Goal: Information Seeking & Learning: Learn about a topic

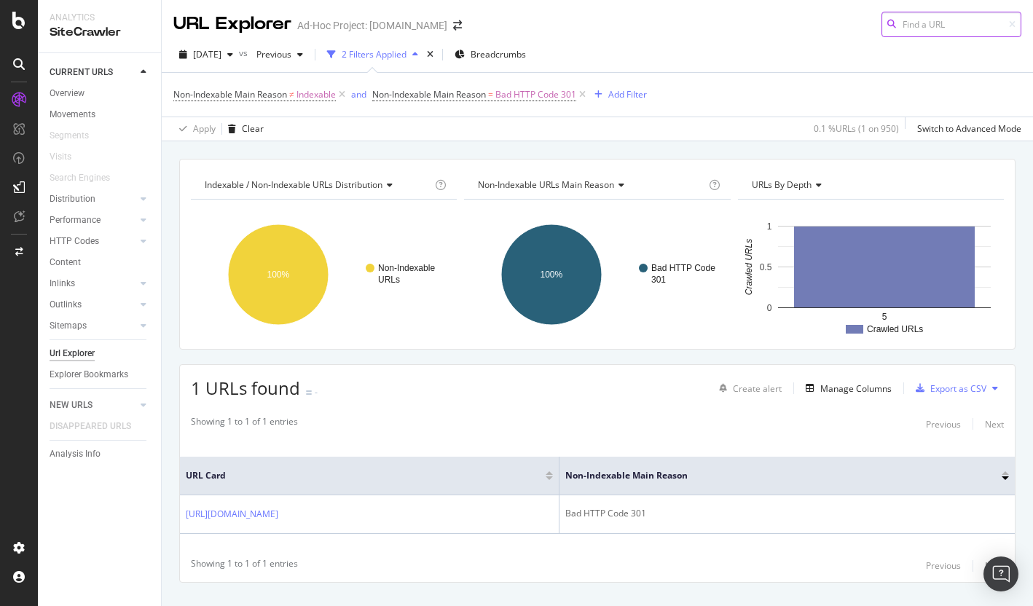
scroll to position [28, 0]
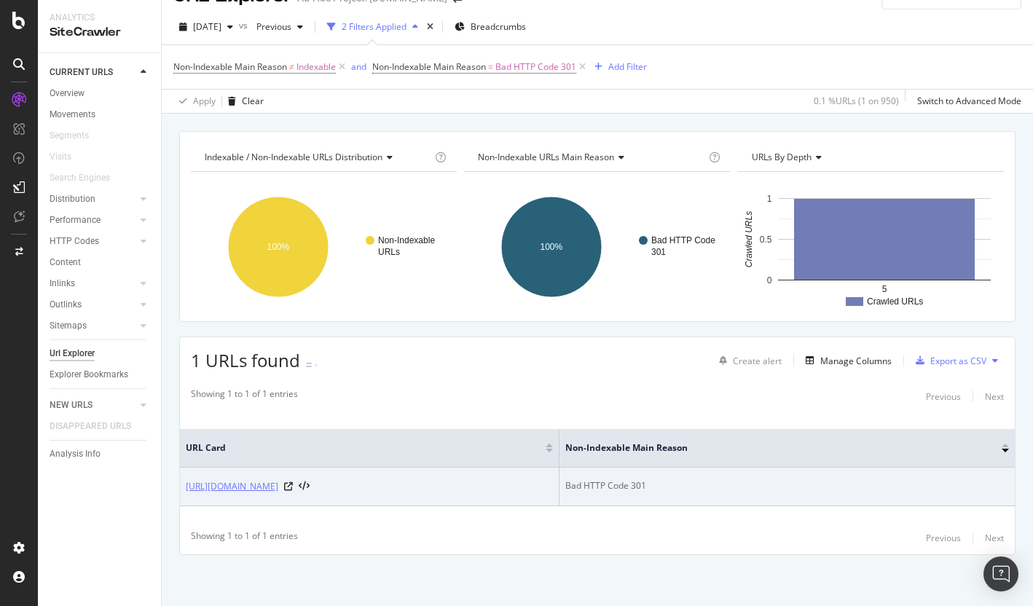
click at [278, 482] on link "[URL][DOMAIN_NAME]" at bounding box center [232, 486] width 93 height 15
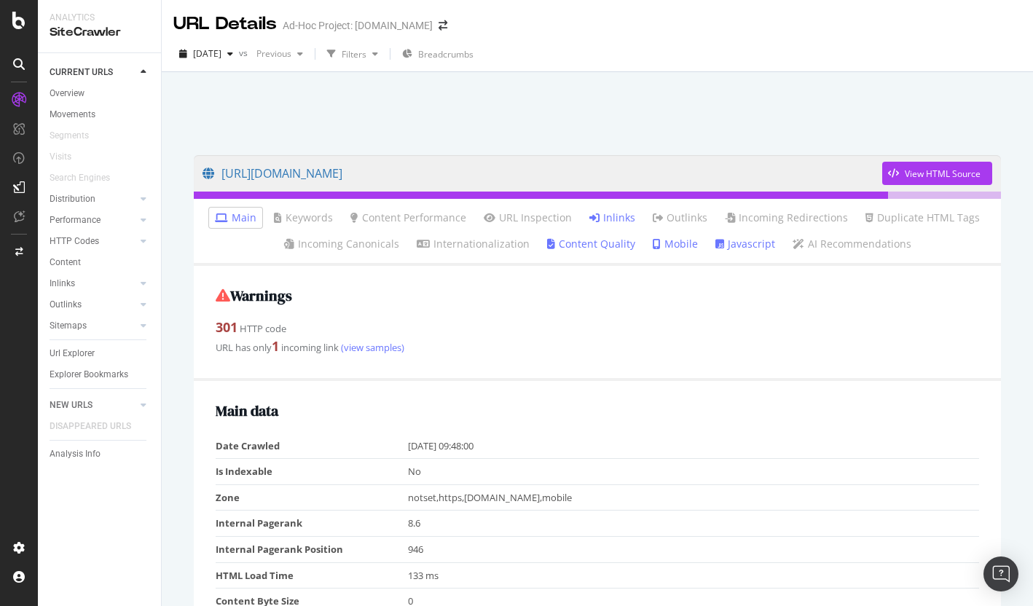
click at [616, 210] on li "Inlinks" at bounding box center [613, 218] width 58 height 20
click at [614, 212] on link "Inlinks" at bounding box center [612, 218] width 46 height 15
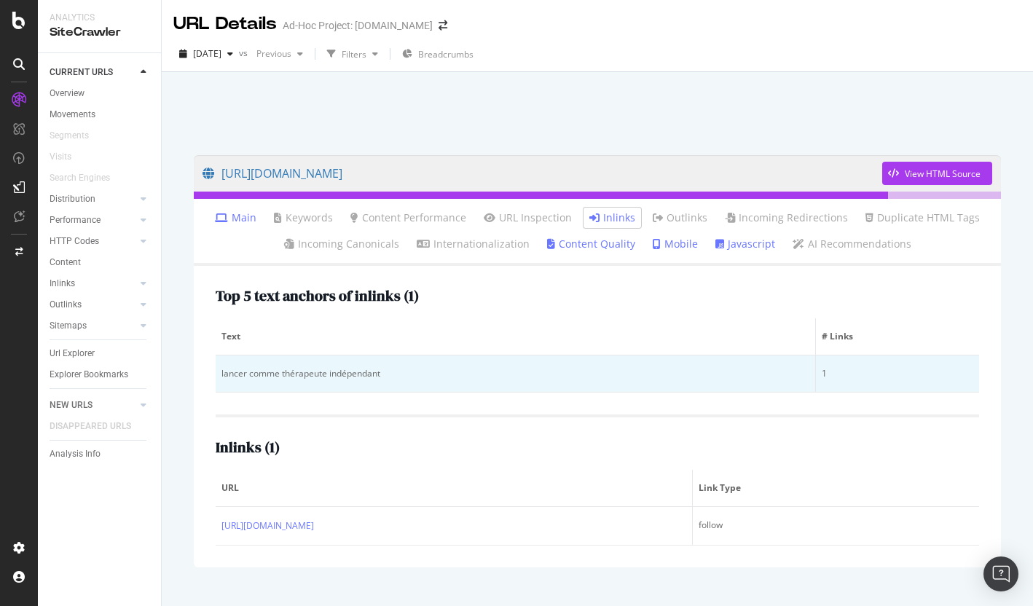
scroll to position [42, 0]
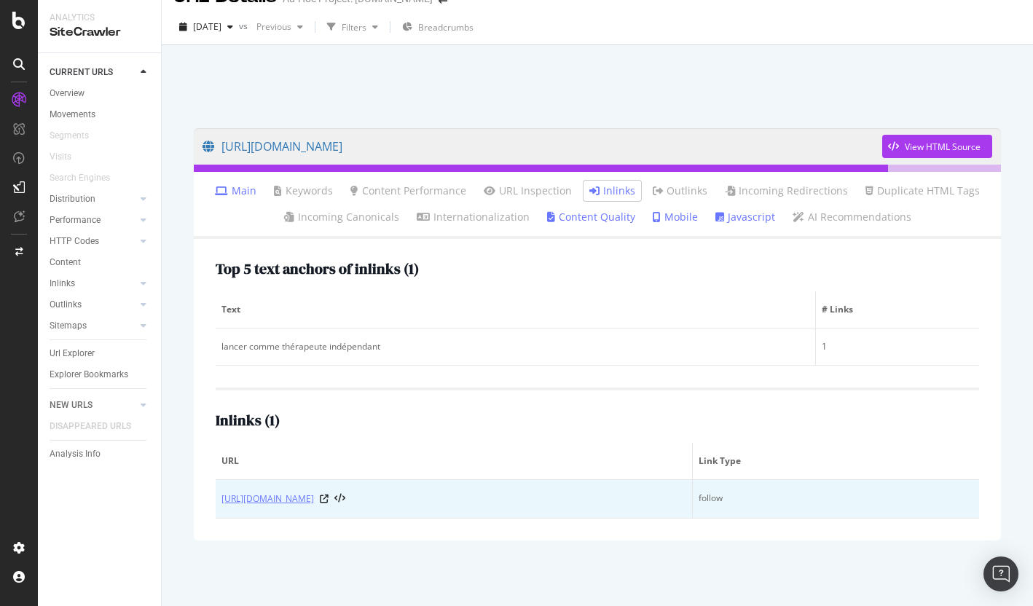
click at [314, 492] on link "[URL][DOMAIN_NAME]" at bounding box center [267, 499] width 93 height 15
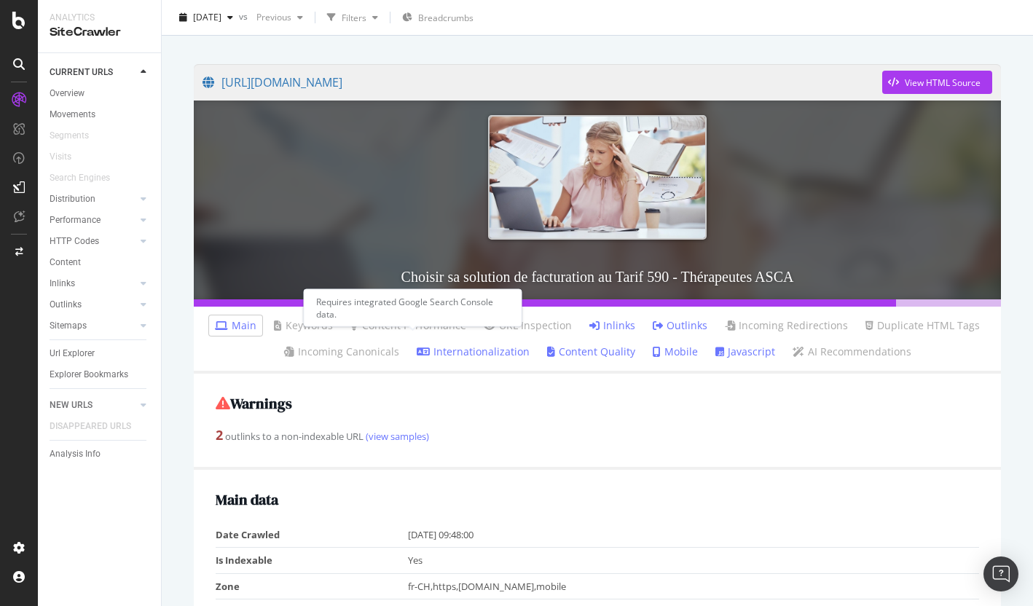
scroll to position [92, 0]
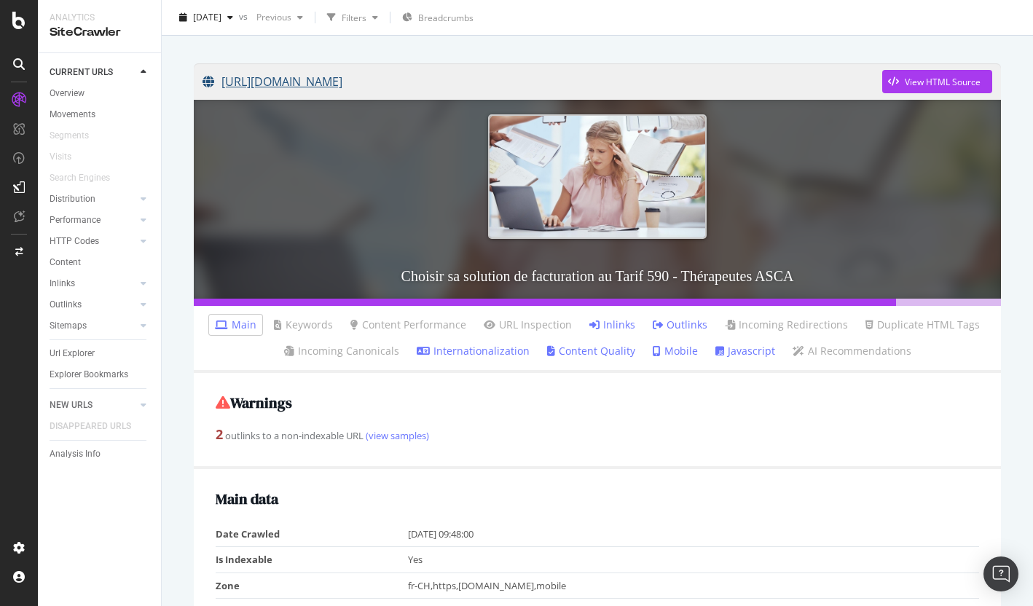
click at [546, 77] on link "[URL][DOMAIN_NAME]" at bounding box center [543, 81] width 680 height 36
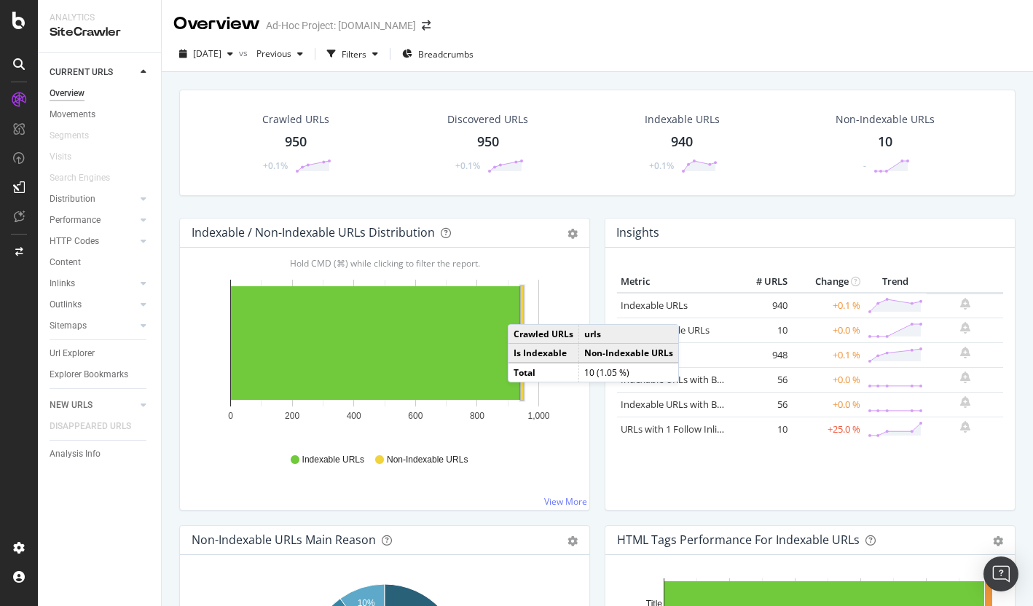
click at [523, 309] on rect "A chart." at bounding box center [522, 343] width 2 height 114
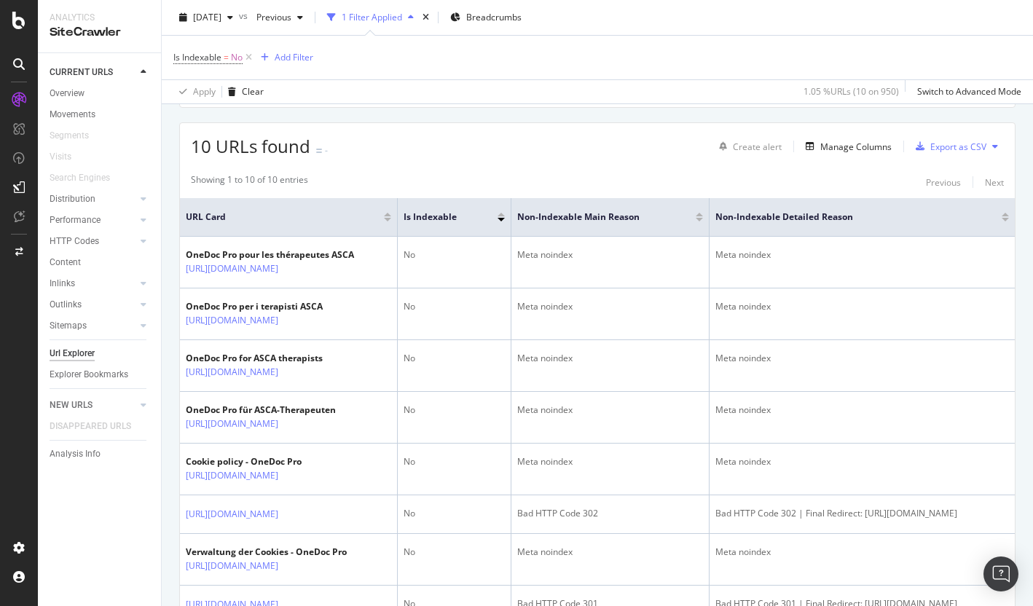
scroll to position [463, 0]
